Goal: Communication & Community: Answer question/provide support

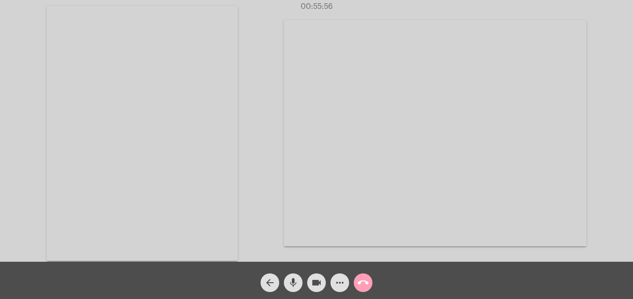
click at [364, 279] on mat-icon "call_end" at bounding box center [362, 282] width 11 height 11
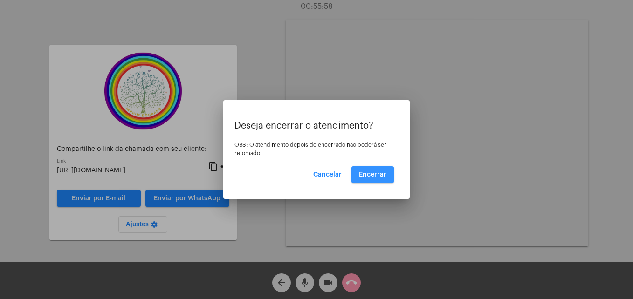
click at [373, 175] on span "Encerrar" at bounding box center [372, 174] width 27 height 7
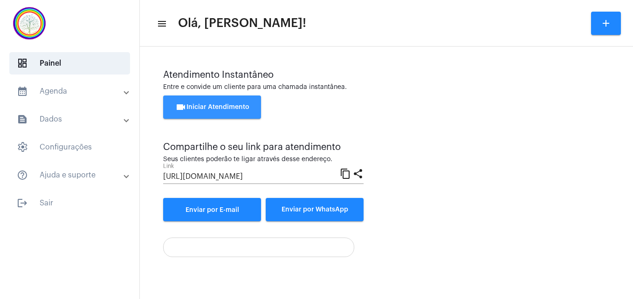
click at [221, 107] on span "videocam Iniciar Atendimento" at bounding box center [212, 107] width 74 height 7
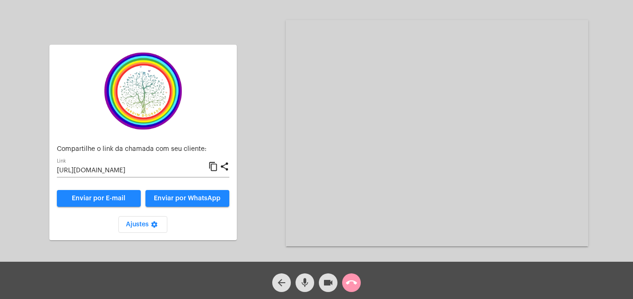
click at [212, 165] on mat-icon "content_copy" at bounding box center [213, 166] width 10 height 11
click at [302, 285] on mat-icon "mic" at bounding box center [304, 282] width 11 height 11
